Goal: Task Accomplishment & Management: Use online tool/utility

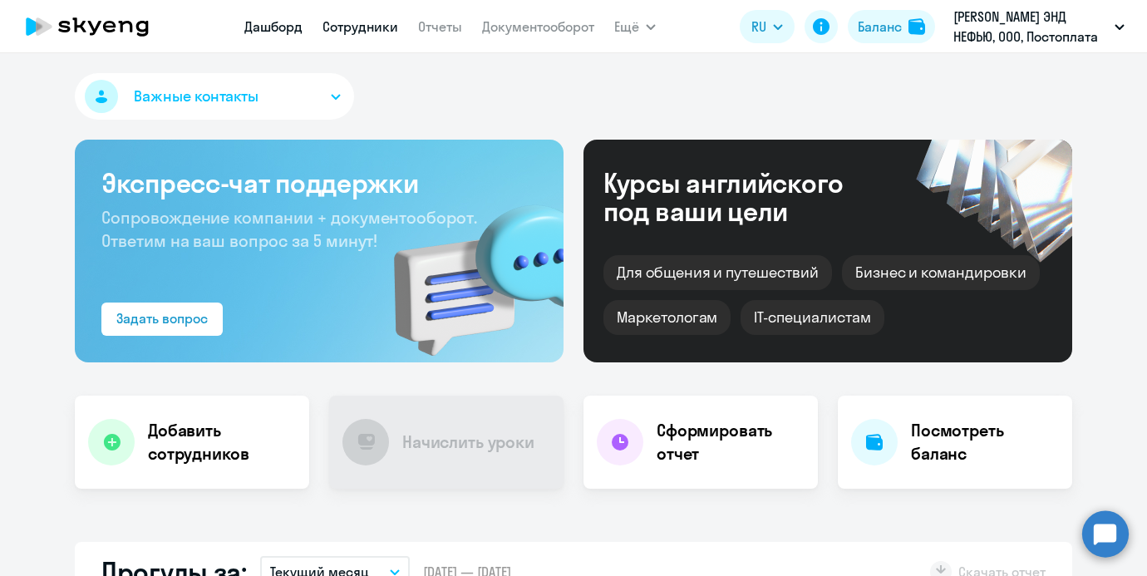
click at [373, 27] on link "Сотрудники" at bounding box center [360, 26] width 76 height 17
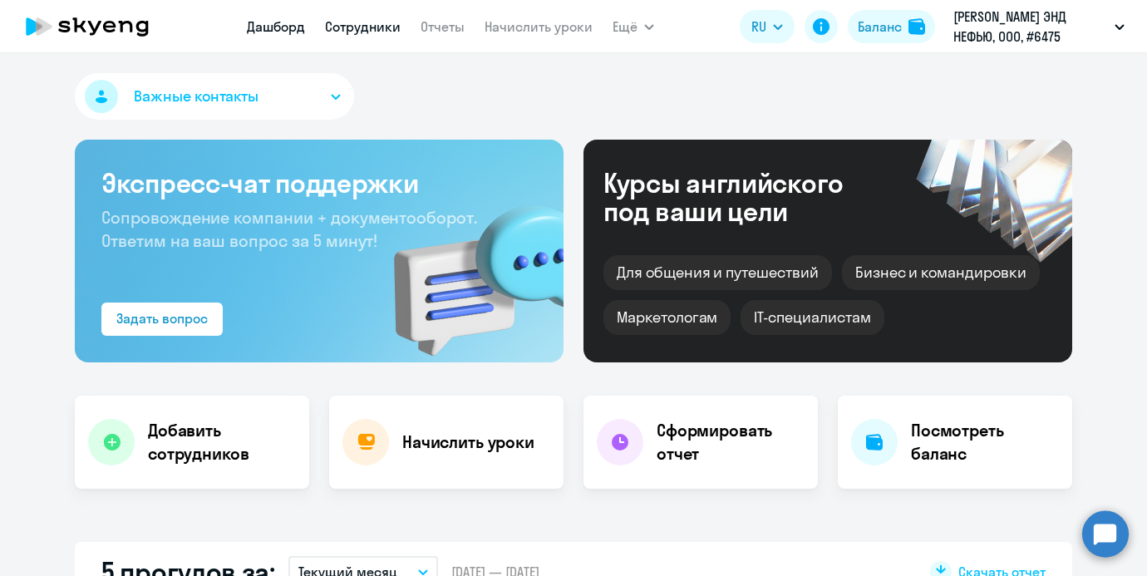
click at [345, 20] on link "Сотрудники" at bounding box center [363, 26] width 76 height 17
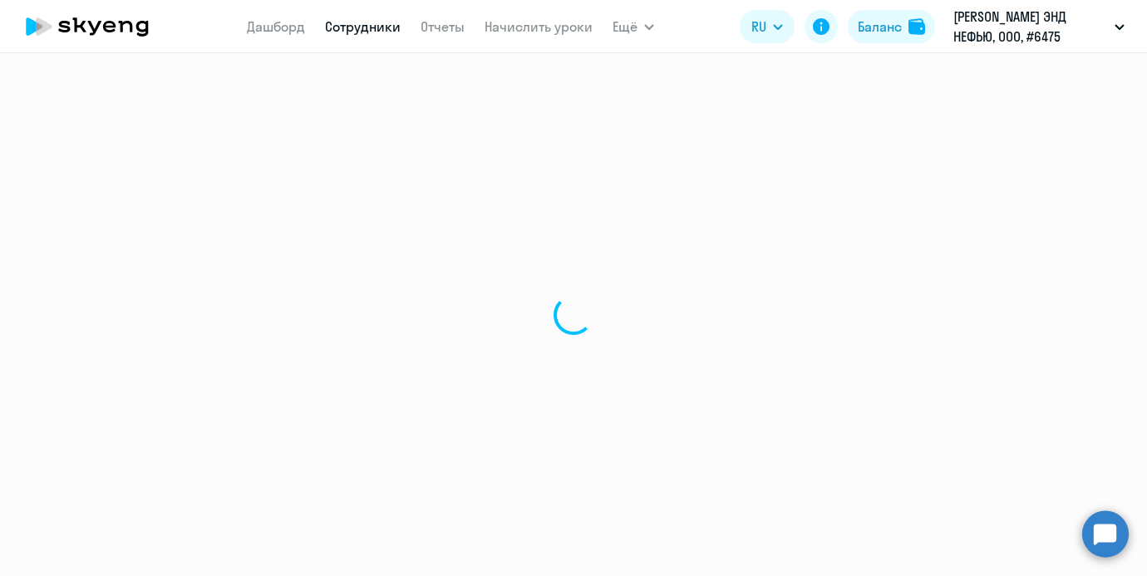
select select "30"
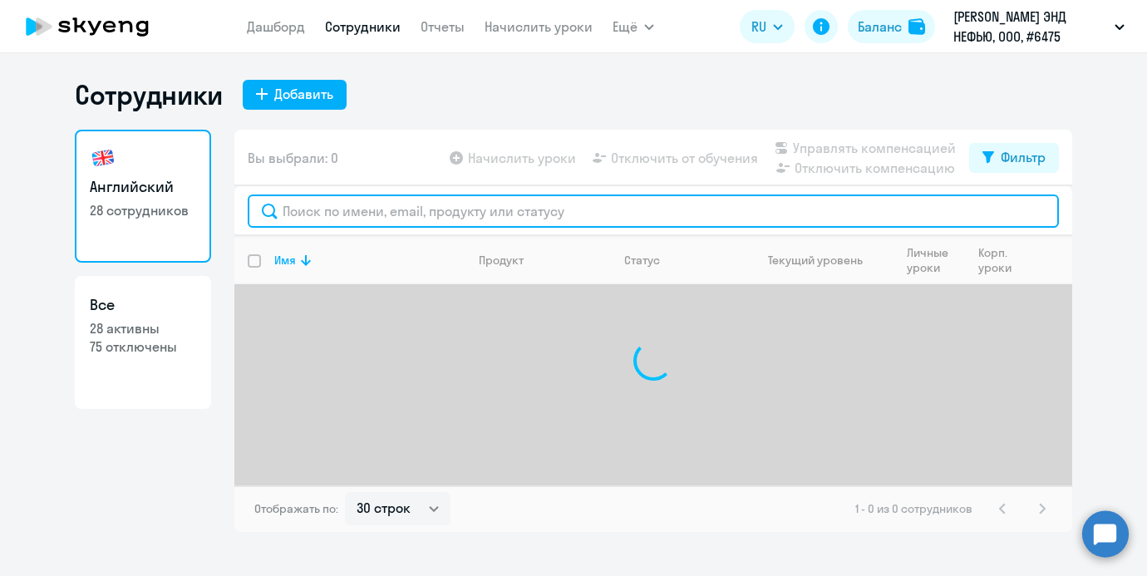
click at [352, 208] on input "text" at bounding box center [653, 210] width 811 height 33
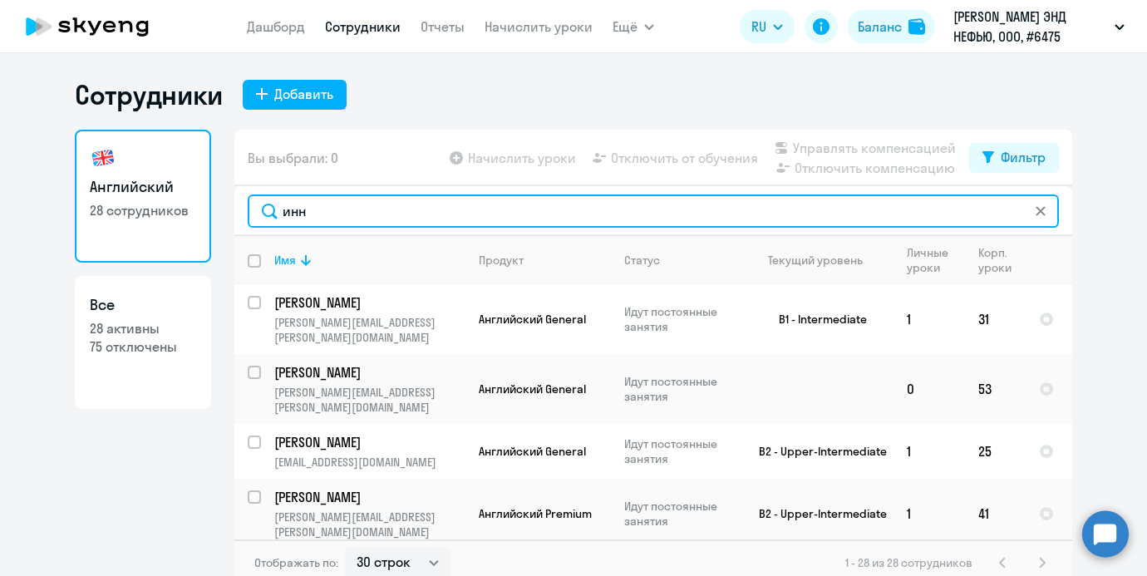
type input "[PERSON_NAME]"
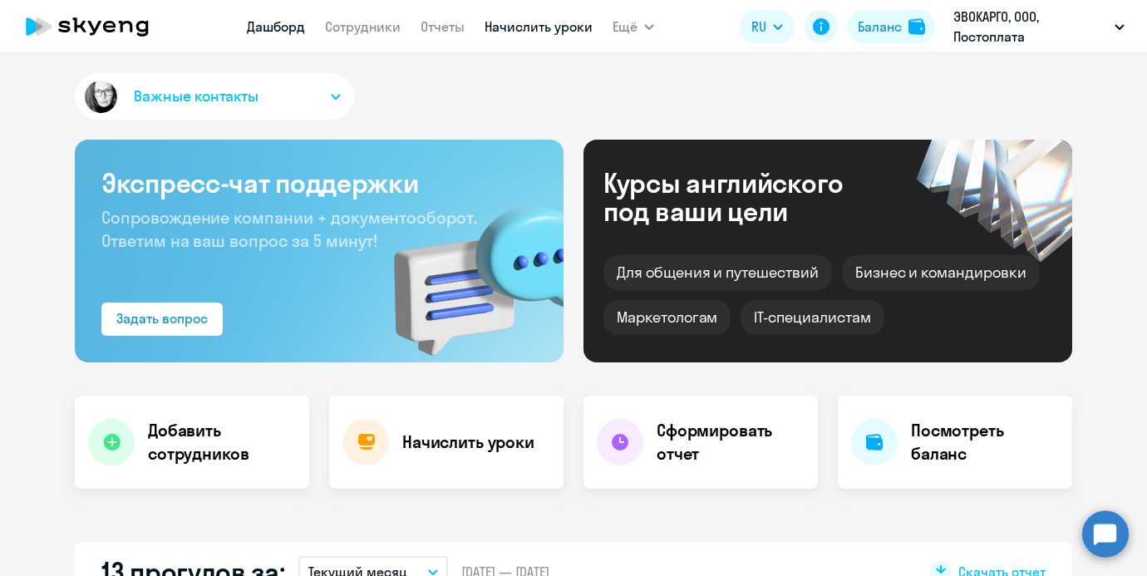
click at [496, 29] on link "Начислить уроки" at bounding box center [538, 26] width 108 height 17
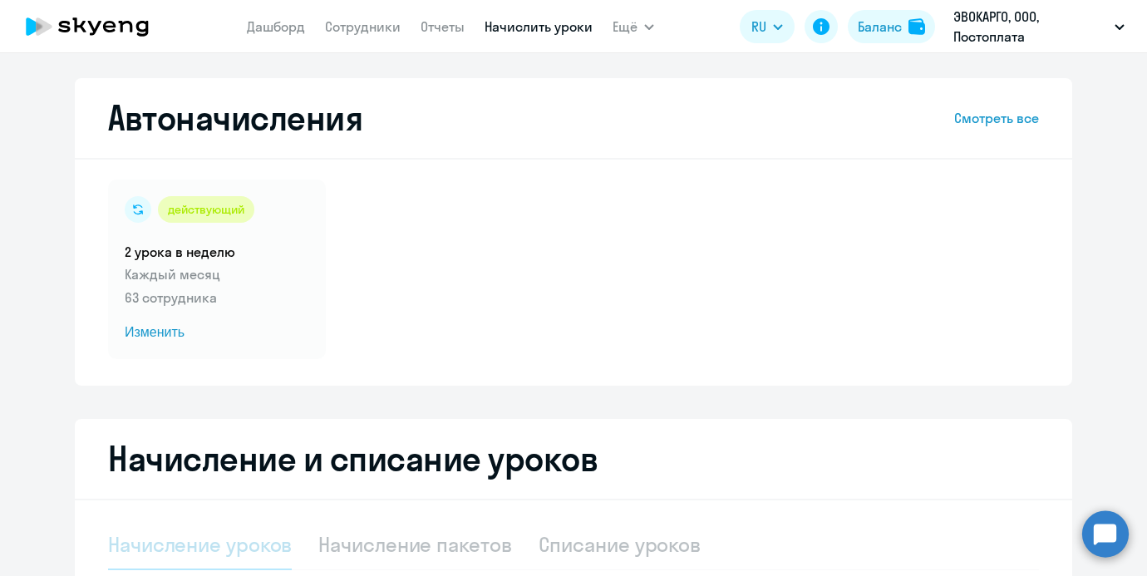
select select "10"
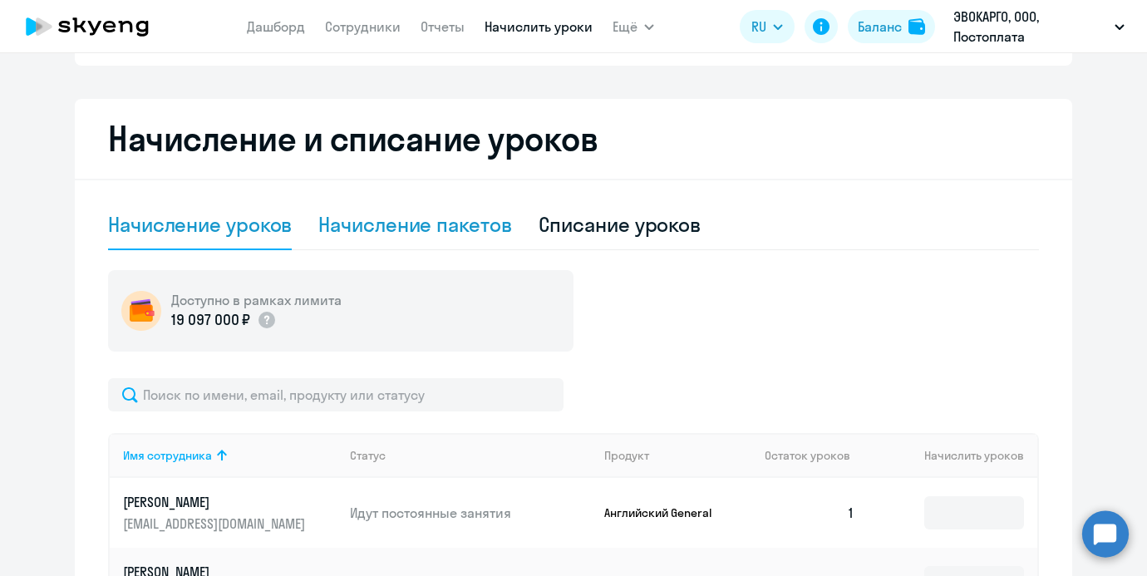
click at [432, 228] on div "Начисление пакетов" at bounding box center [414, 224] width 193 height 27
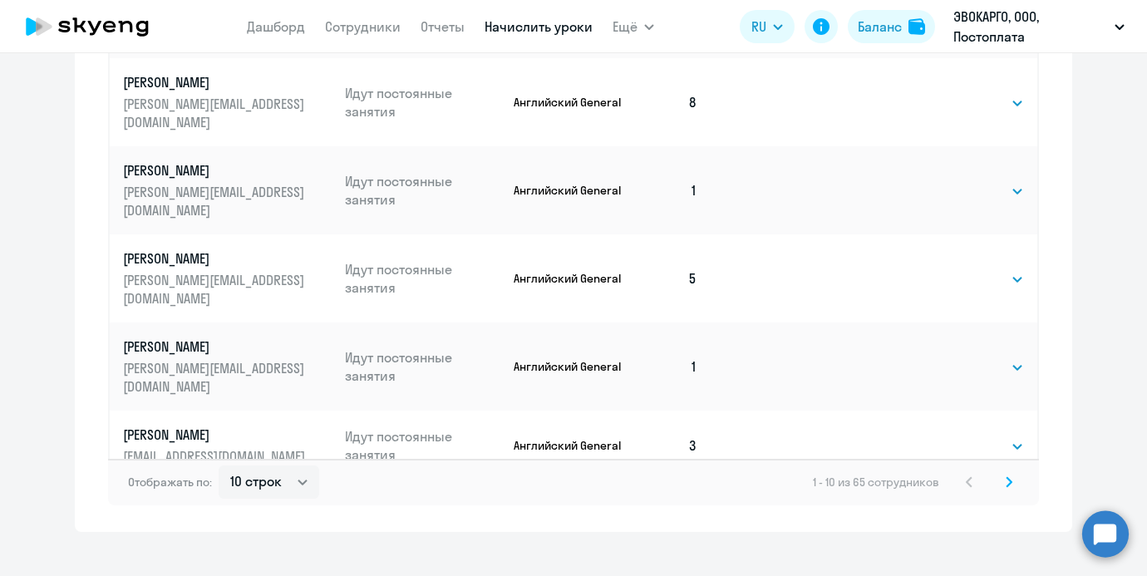
scroll to position [1075, 0]
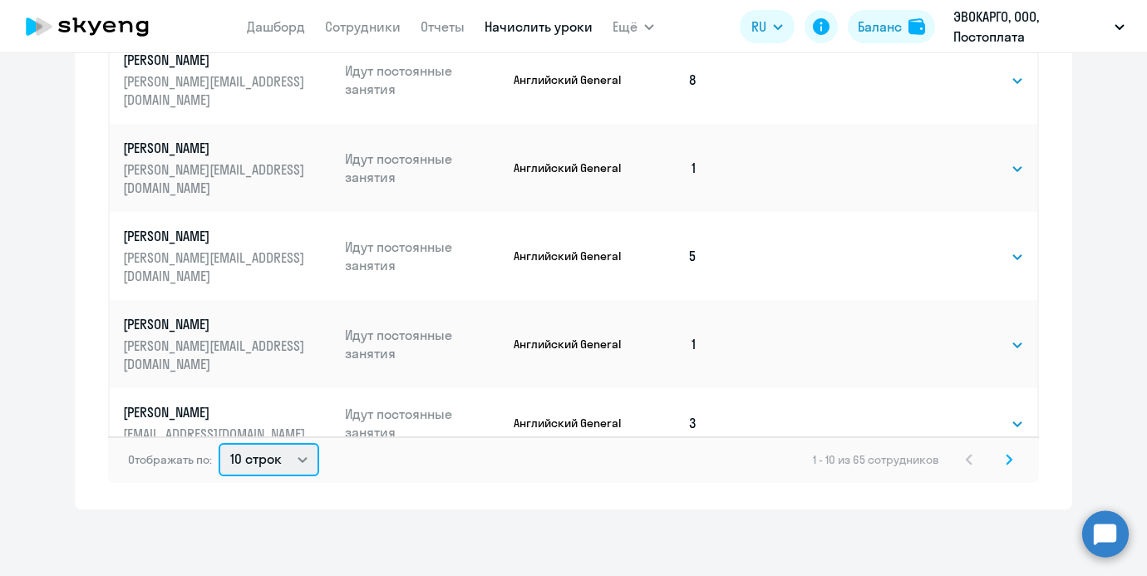
click at [270, 472] on select "10 строк 30 строк 50 строк" at bounding box center [269, 459] width 101 height 33
select select "50"
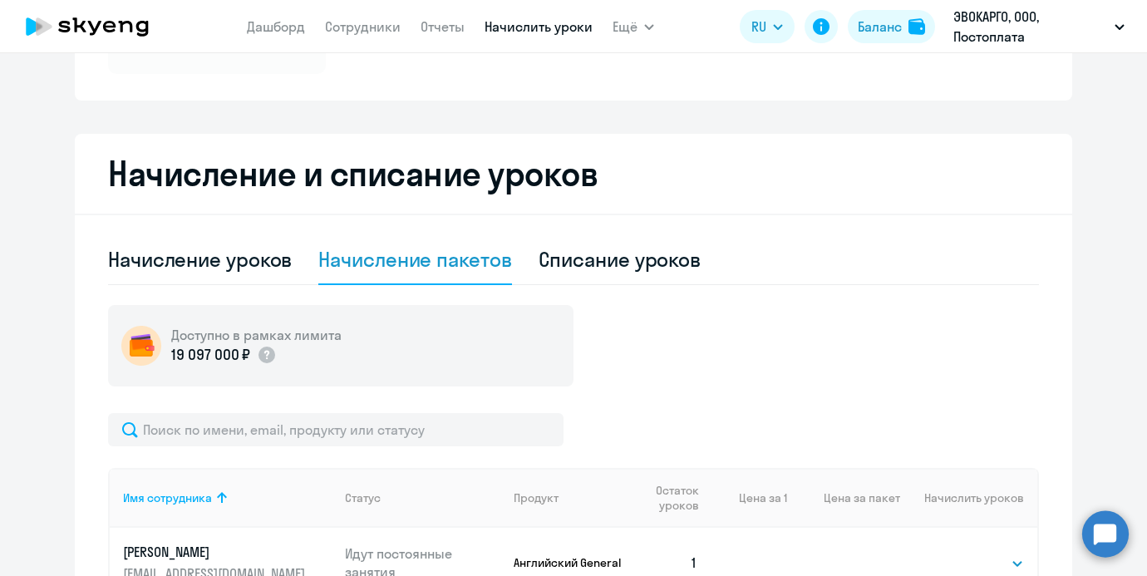
scroll to position [382, 0]
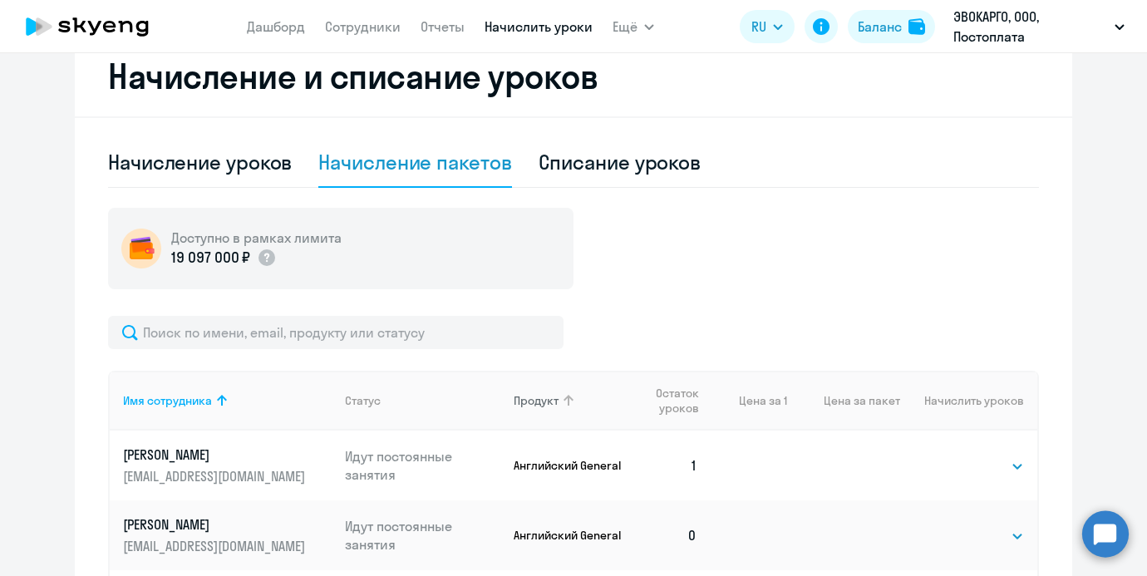
click at [524, 384] on th "Продукт" at bounding box center [562, 401] width 125 height 60
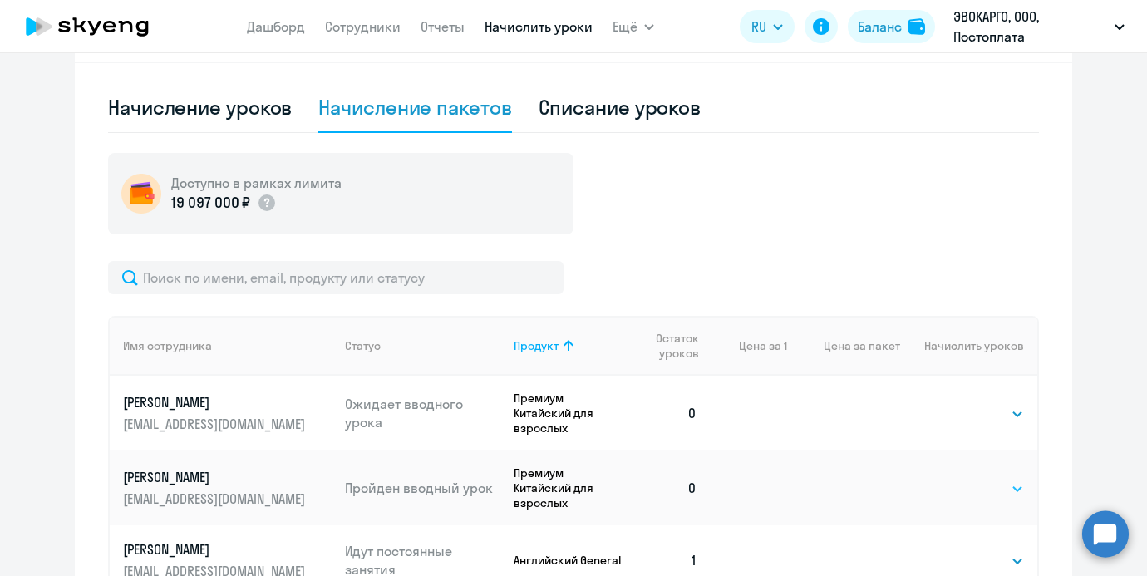
scroll to position [435, 0]
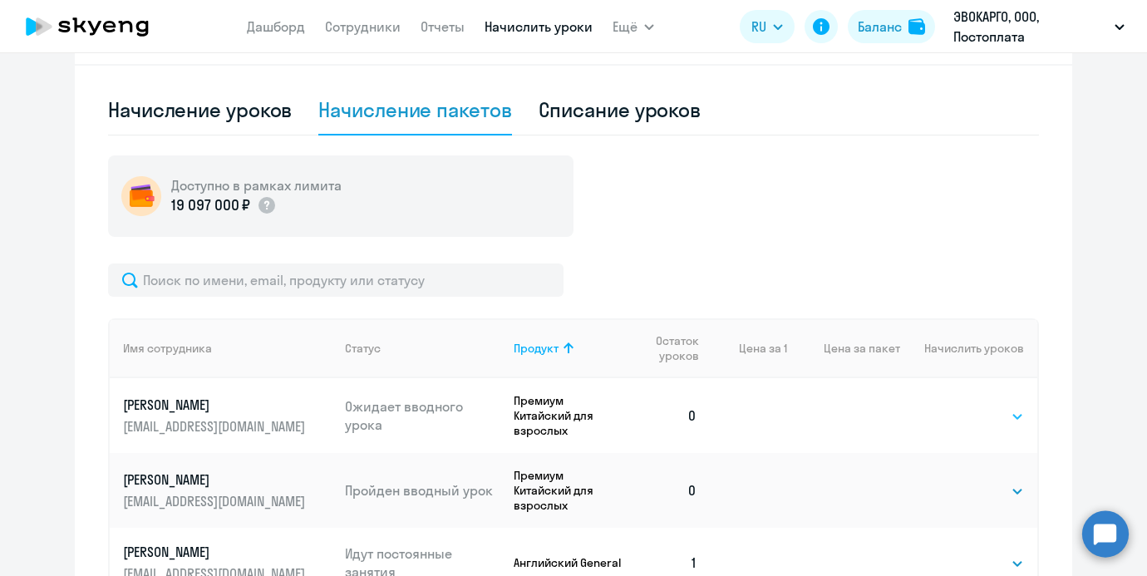
click at [993, 408] on select "Выбрать 4 8 16 32 64 96 128" at bounding box center [990, 416] width 68 height 20
select select "8"
